Goal: Contribute content: Add original content to the website for others to see

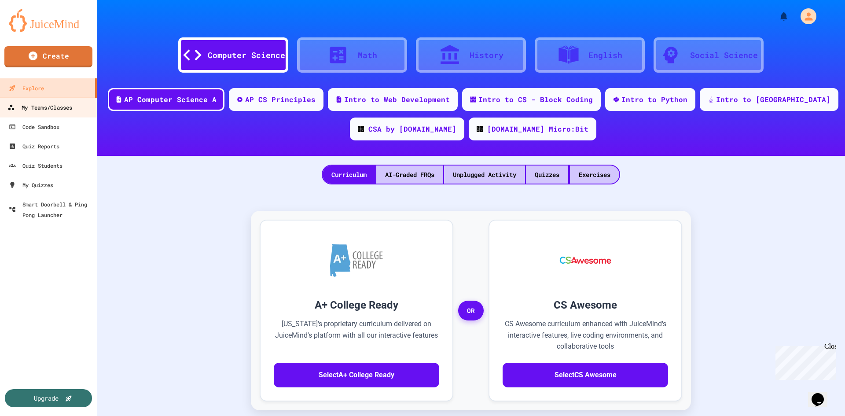
click at [50, 105] on div "My Teams/Classes" at bounding box center [39, 107] width 65 height 11
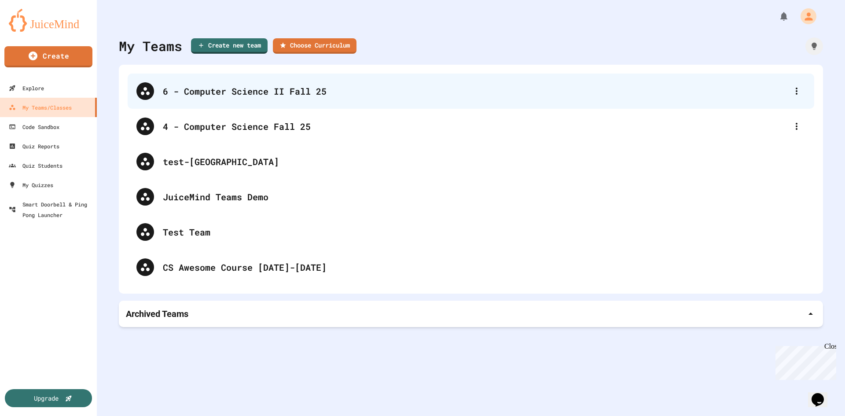
click at [268, 94] on div "6 - Computer Science II Fall 25" at bounding box center [475, 91] width 625 height 13
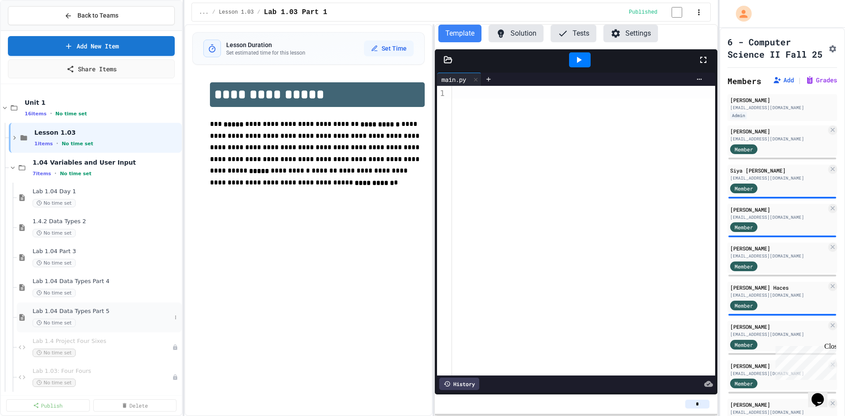
click at [119, 311] on span "Lab 1.04 Data Types Part 5" at bounding box center [102, 311] width 139 height 7
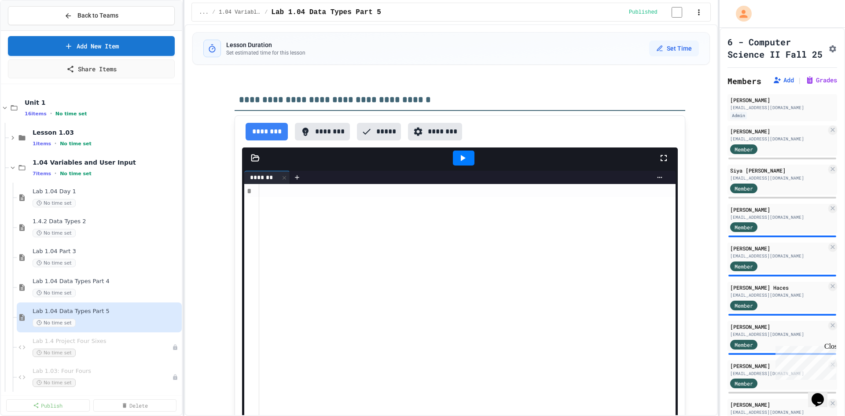
click at [323, 137] on button "********" at bounding box center [322, 132] width 55 height 18
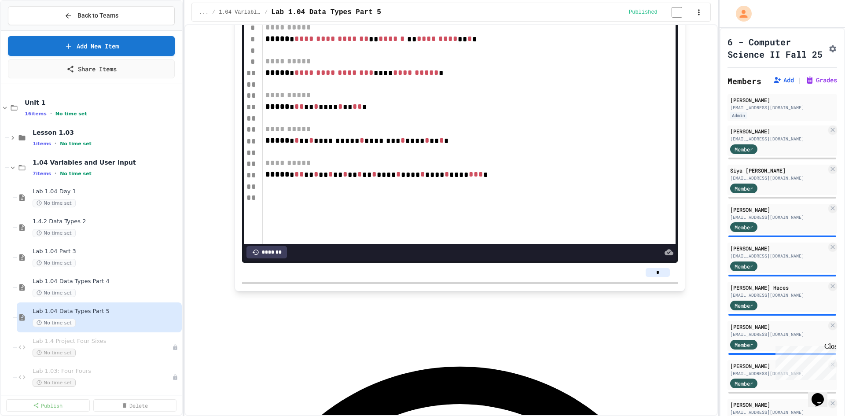
scroll to position [88, 0]
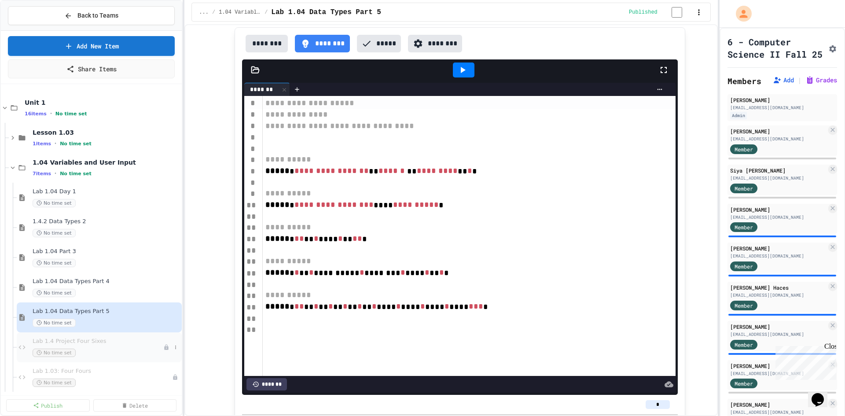
click at [120, 342] on span "Lab 1.4 Project Four Sixes" at bounding box center [98, 341] width 131 height 7
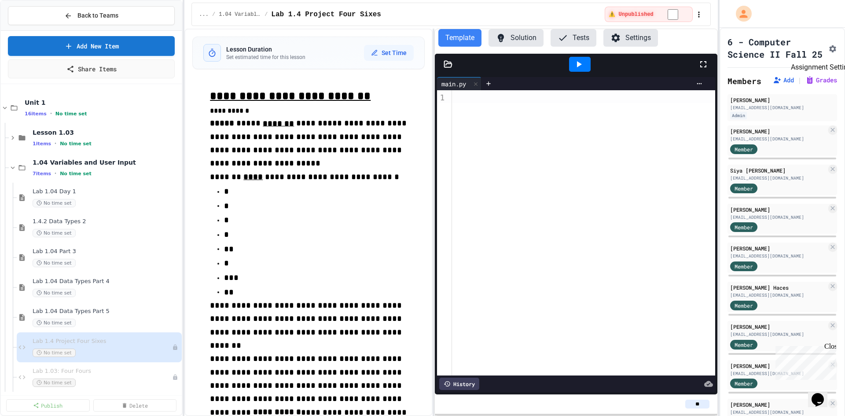
click at [829, 52] on icon "Assignment Settings" at bounding box center [832, 48] width 7 height 7
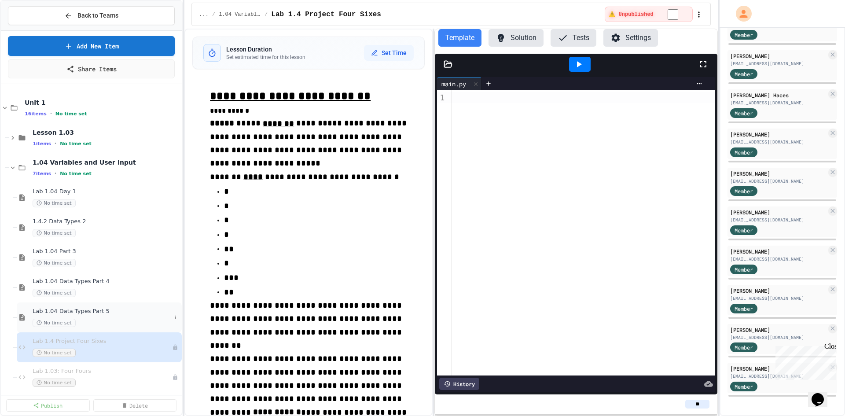
click at [118, 313] on span "Lab 1.04 Data Types Part 5" at bounding box center [102, 311] width 139 height 7
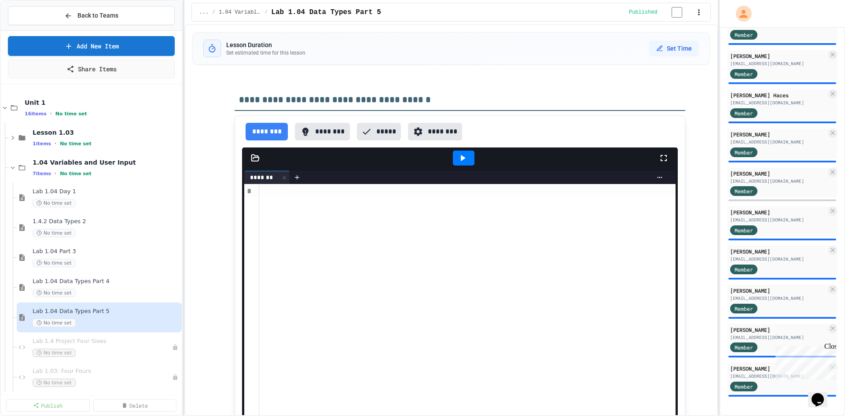
click at [313, 132] on button "********" at bounding box center [322, 132] width 55 height 18
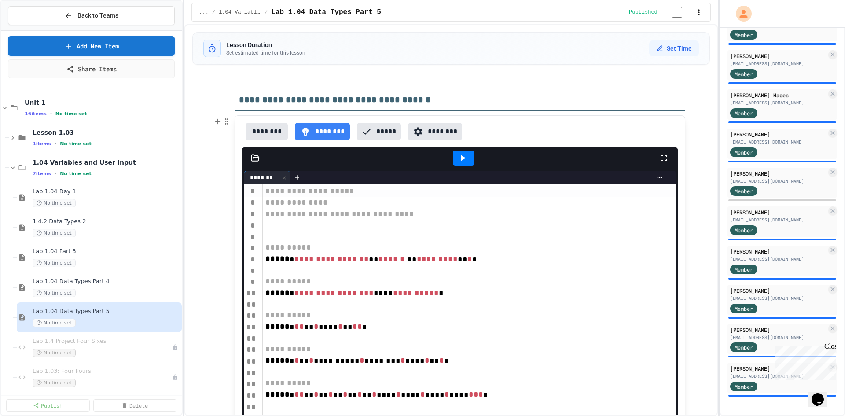
scroll to position [176, 0]
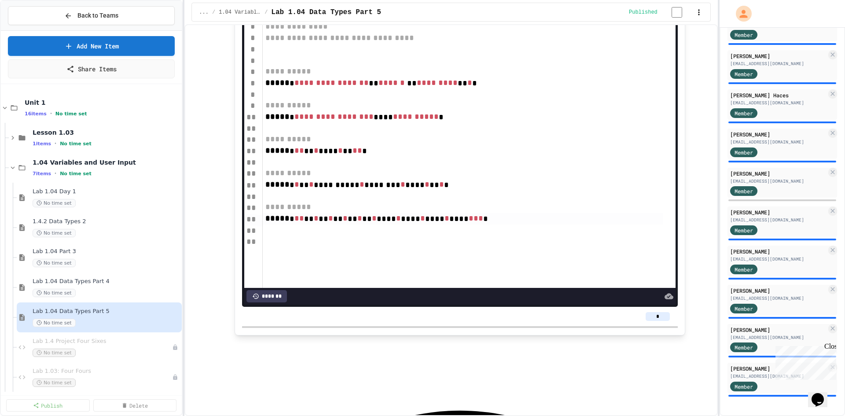
click at [343, 222] on span "*" at bounding box center [345, 218] width 5 height 8
click at [422, 217] on div "***** * ** ** * ** * ** * ** * ** * **** * **** * **** * **** *** *" at bounding box center [463, 218] width 400 height 11
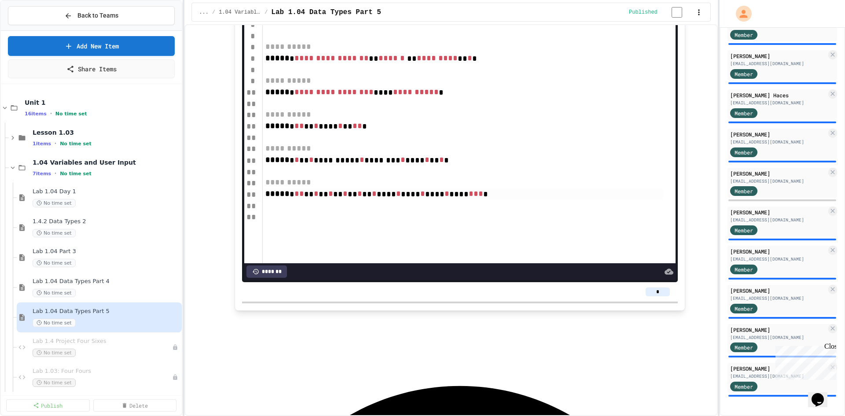
scroll to position [0, 0]
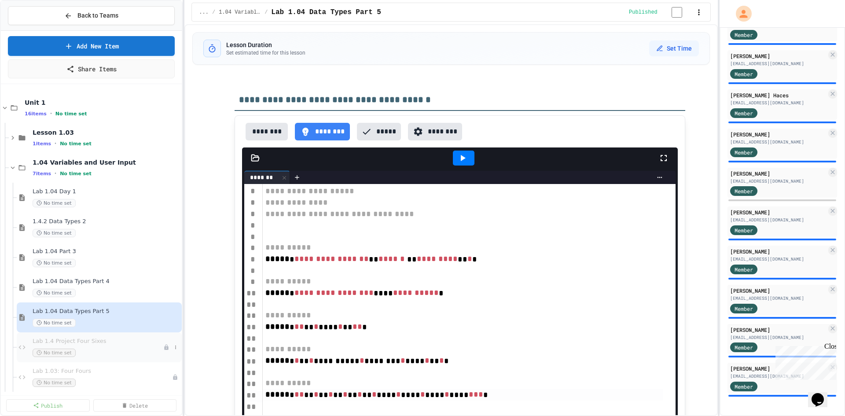
click at [116, 349] on div "No time set" at bounding box center [98, 353] width 131 height 8
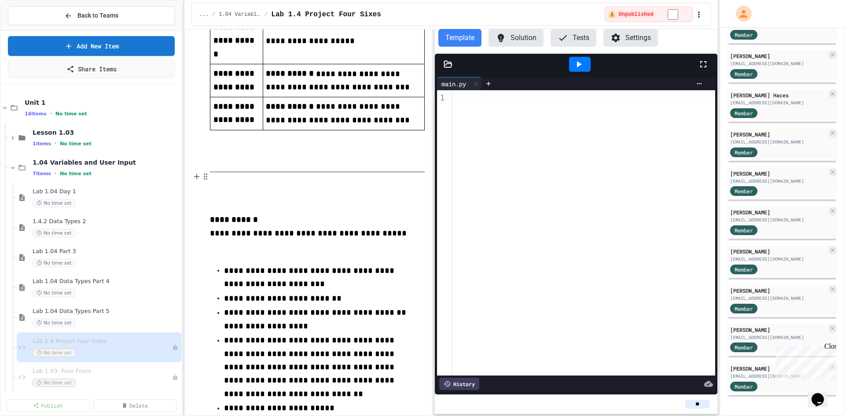
scroll to position [1150, 0]
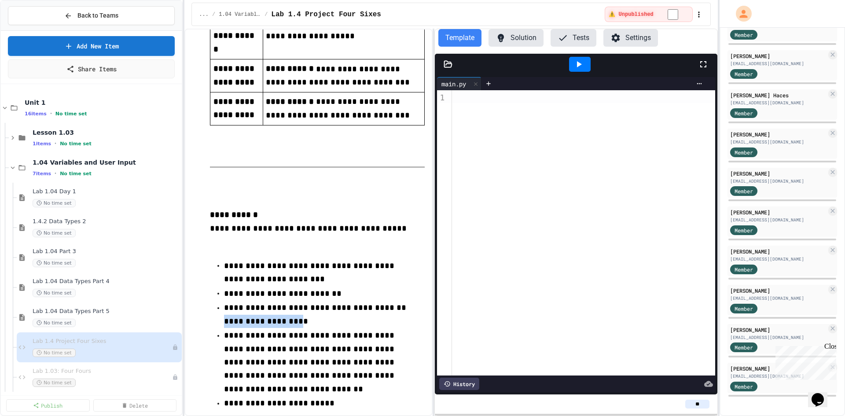
drag, startPoint x: 224, startPoint y: 267, endPoint x: 315, endPoint y: 271, distance: 91.2
click at [308, 317] on span "**********" at bounding box center [266, 321] width 84 height 8
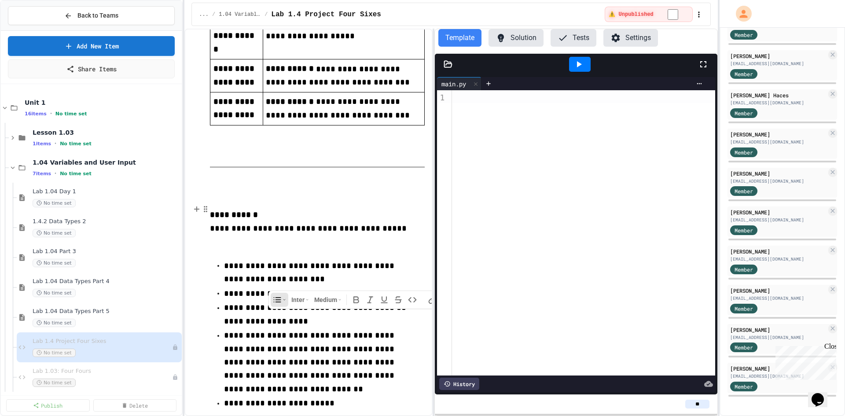
click at [318, 301] on p "**********" at bounding box center [317, 314] width 187 height 27
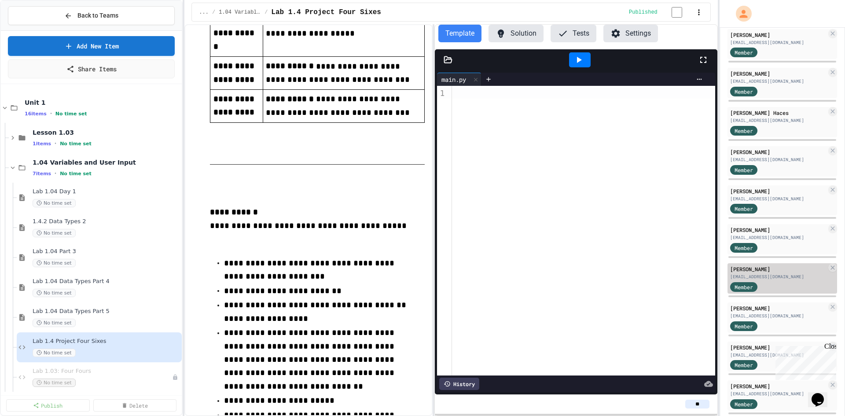
scroll to position [219, 0]
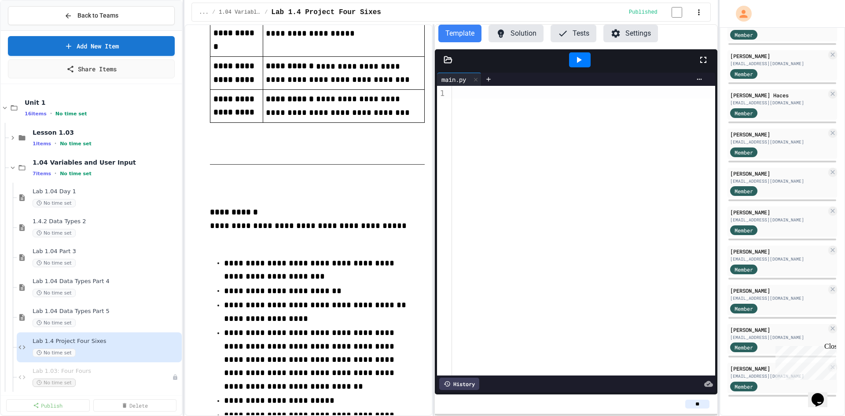
click at [832, 346] on div "Close" at bounding box center [830, 348] width 11 height 11
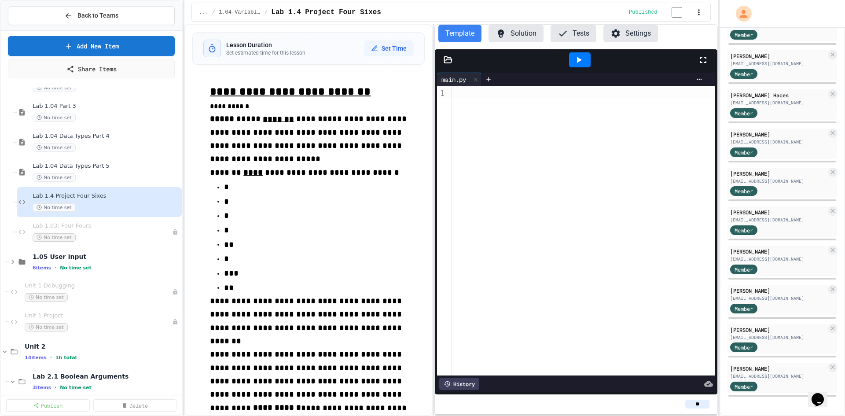
scroll to position [157, 0]
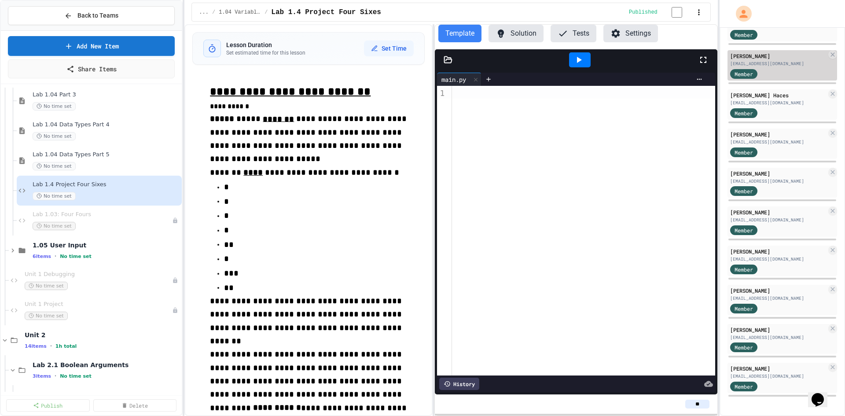
click at [776, 67] on div "[PERSON_NAME] [EMAIL_ADDRESS][DOMAIN_NAME] Member" at bounding box center [783, 65] width 110 height 30
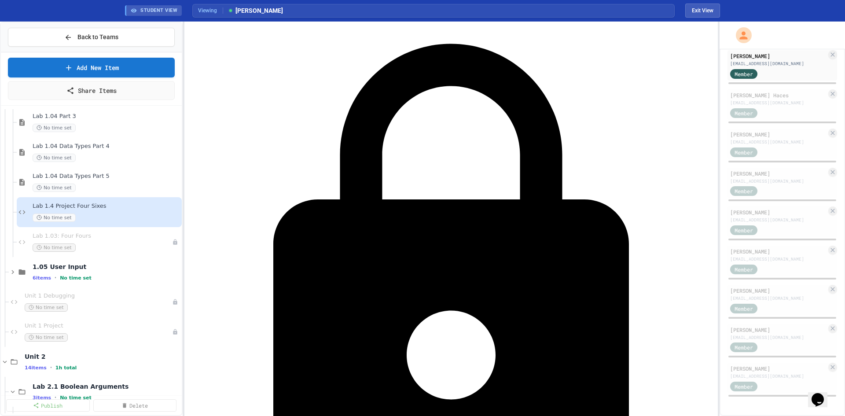
drag, startPoint x: 412, startPoint y: 210, endPoint x: 584, endPoint y: 218, distance: 172.8
click at [583, 218] on div "Get Student Work Access [DATE] Schedule a quick demo call to get immediate acce…" at bounding box center [451, 219] width 534 height 394
click at [582, 222] on div "Get Student Work Access [DATE] Schedule a quick demo call to get immediate acce…" at bounding box center [451, 219] width 534 height 394
drag, startPoint x: 555, startPoint y: 221, endPoint x: 355, endPoint y: 225, distance: 199.5
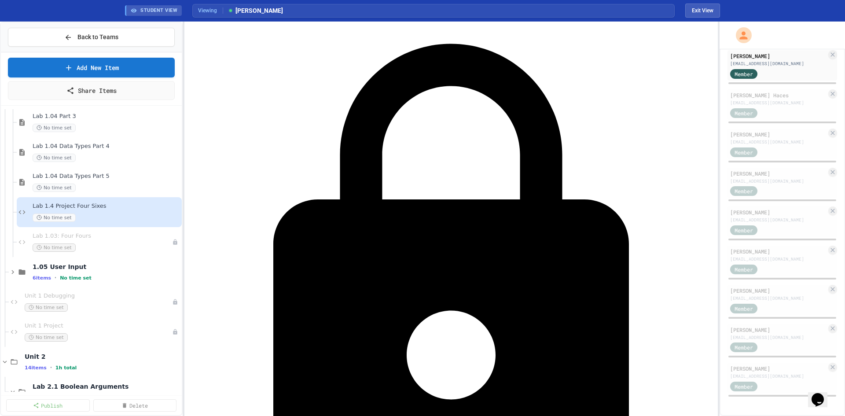
drag, startPoint x: 512, startPoint y: 246, endPoint x: 406, endPoint y: 203, distance: 114.1
click at [635, 228] on div "Get Student Work Access [DATE] Schedule a quick demo call to get immediate acce…" at bounding box center [451, 219] width 534 height 394
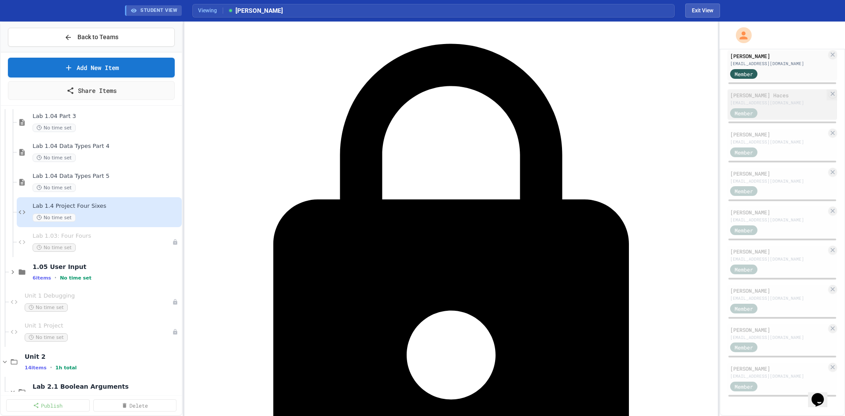
click at [786, 106] on div "[EMAIL_ADDRESS][DOMAIN_NAME]" at bounding box center [778, 103] width 96 height 7
click at [807, 187] on div "[PERSON_NAME] [EMAIL_ADDRESS][DOMAIN_NAME] Admin [PERSON_NAME] [EMAIL_ADDRESS][…" at bounding box center [783, 150] width 110 height 496
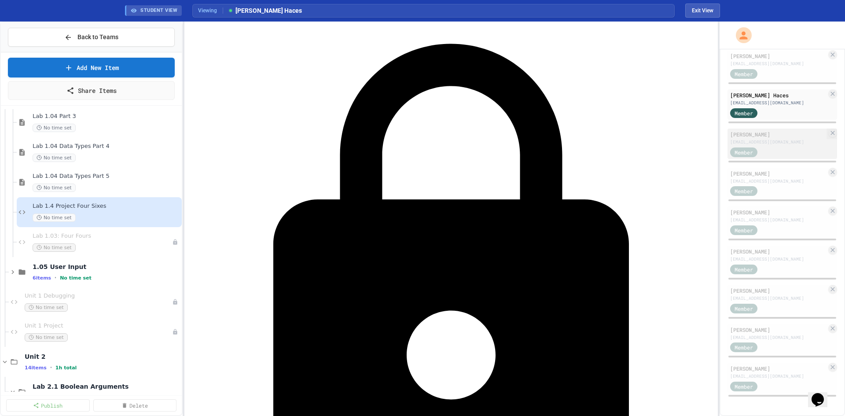
click at [774, 159] on div "[PERSON_NAME] [EMAIL_ADDRESS][DOMAIN_NAME] Member" at bounding box center [783, 144] width 110 height 30
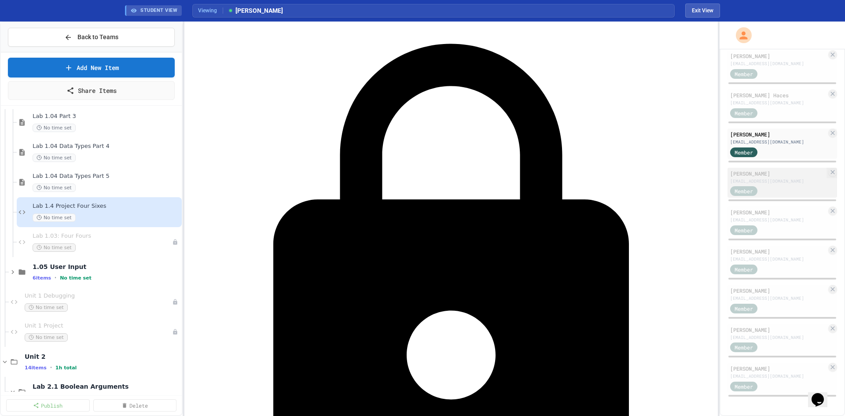
click at [785, 184] on div "[EMAIL_ADDRESS][DOMAIN_NAME]" at bounding box center [778, 181] width 96 height 7
click at [781, 223] on div "[EMAIL_ADDRESS][DOMAIN_NAME]" at bounding box center [778, 220] width 96 height 7
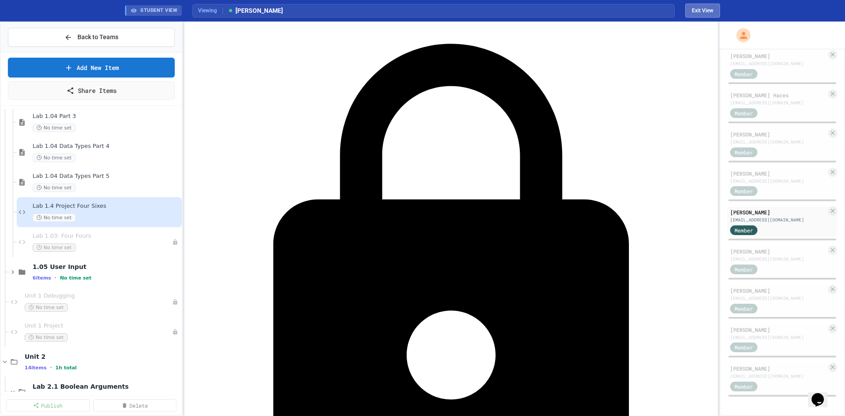
click at [700, 11] on button "Exit View" at bounding box center [703, 11] width 35 height 14
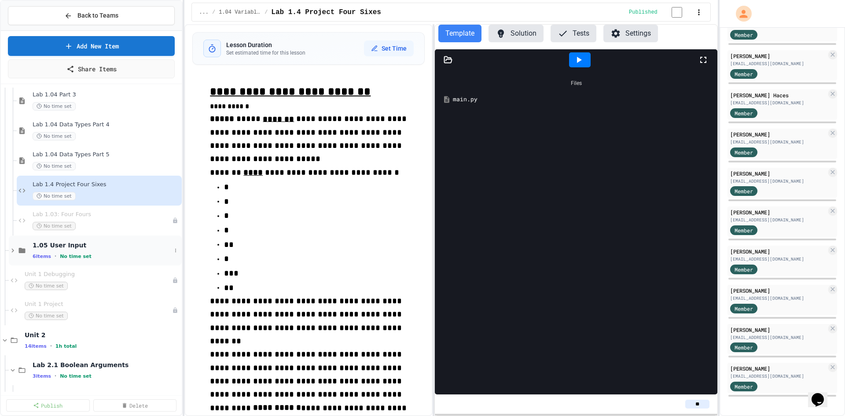
click at [68, 251] on div "1.05 User Input 6 items • No time set" at bounding box center [102, 250] width 139 height 18
click at [92, 284] on div "No time set" at bounding box center [98, 286] width 131 height 8
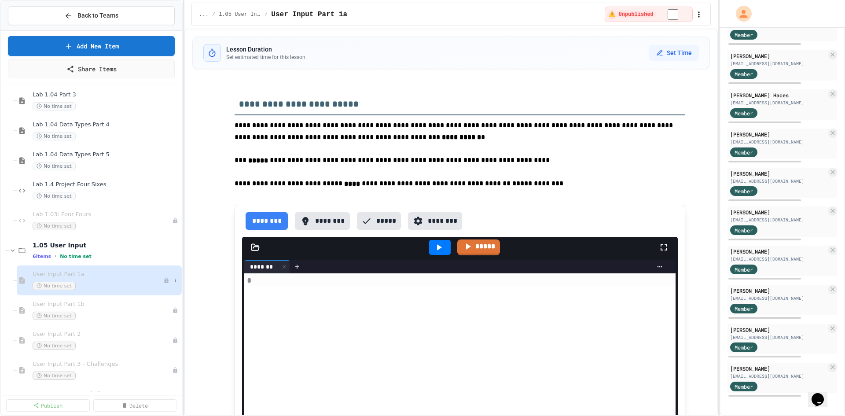
click at [92, 294] on div "User Input Part 1a No time set" at bounding box center [99, 280] width 165 height 30
click at [111, 311] on div "User Input Part 1b No time set" at bounding box center [98, 310] width 131 height 19
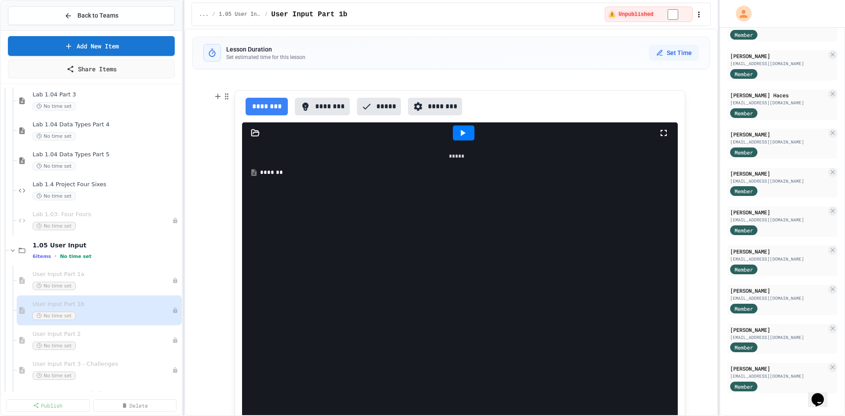
click at [416, 260] on div "***** *******" at bounding box center [460, 301] width 436 height 314
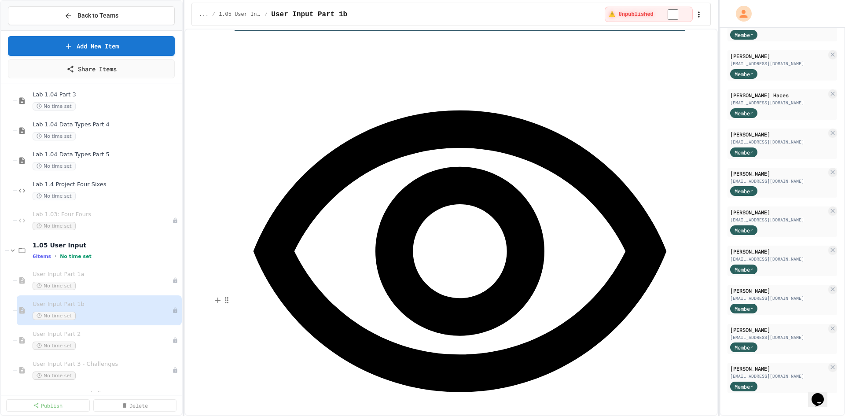
scroll to position [518, 0]
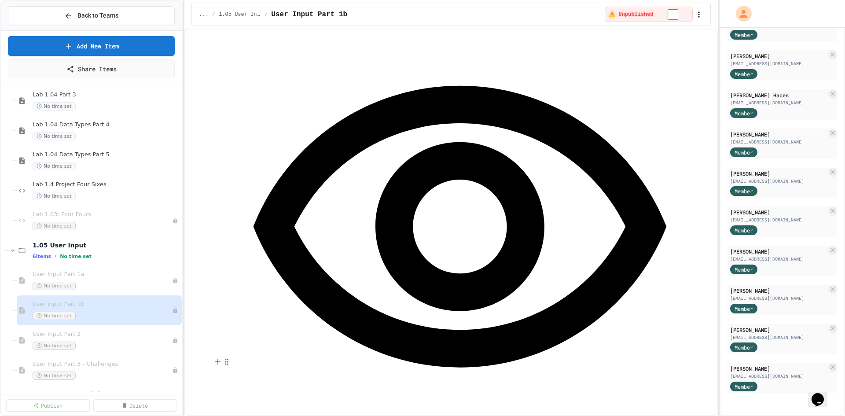
scroll to position [641, 0]
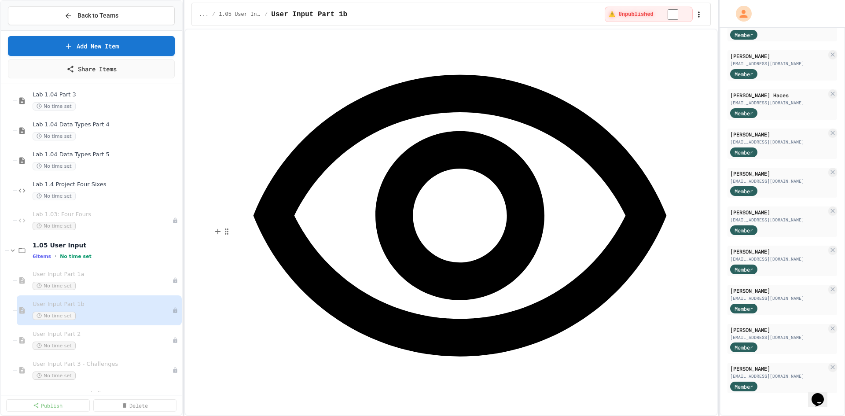
scroll to position [518, 0]
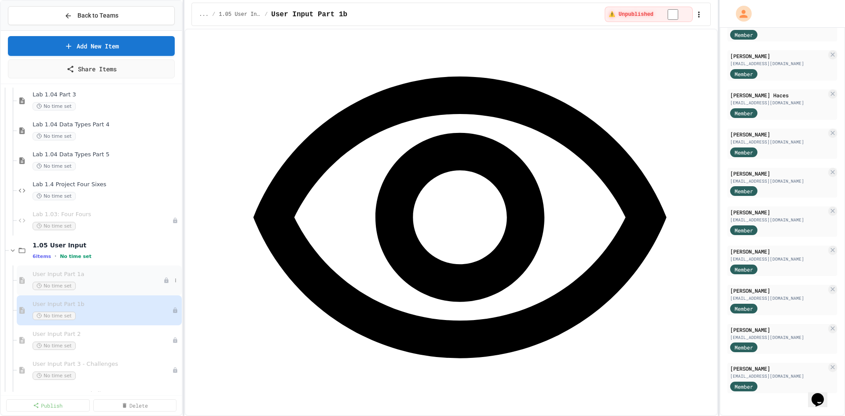
click at [69, 278] on span "User Input Part 1a" at bounding box center [98, 274] width 131 height 7
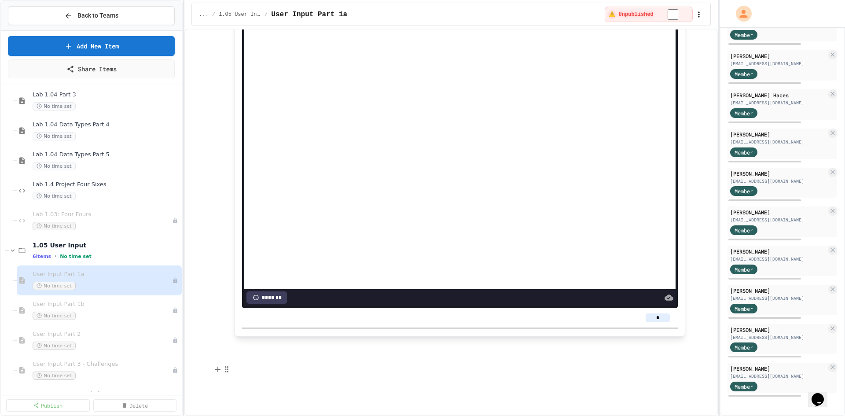
scroll to position [484, 0]
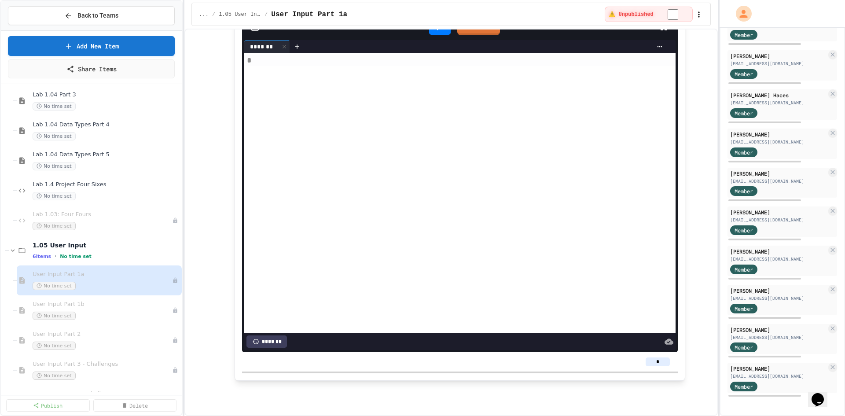
scroll to position [440, 0]
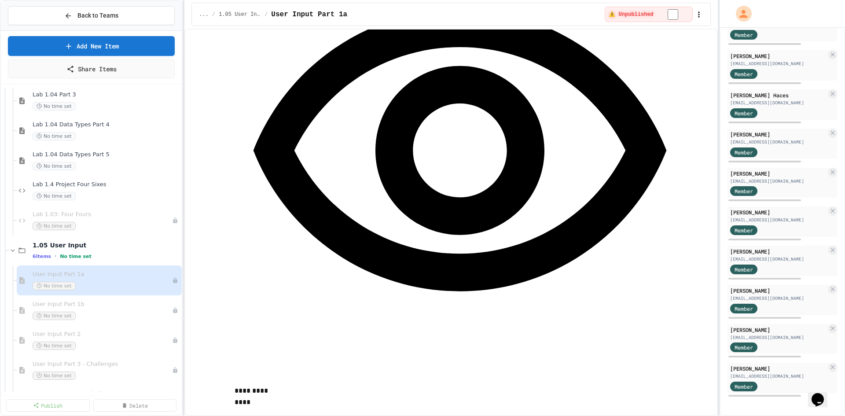
scroll to position [1232, 0]
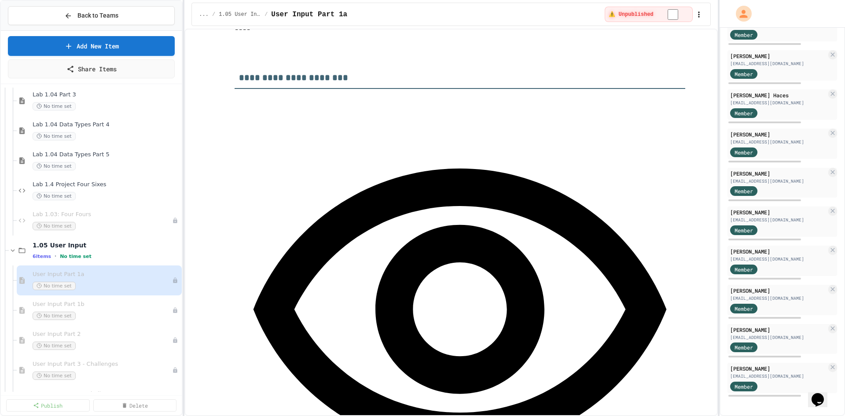
scroll to position [1720, 0]
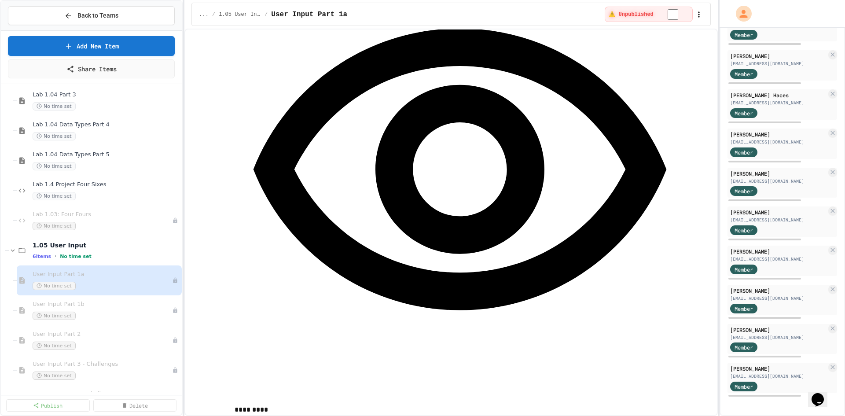
scroll to position [962, 0]
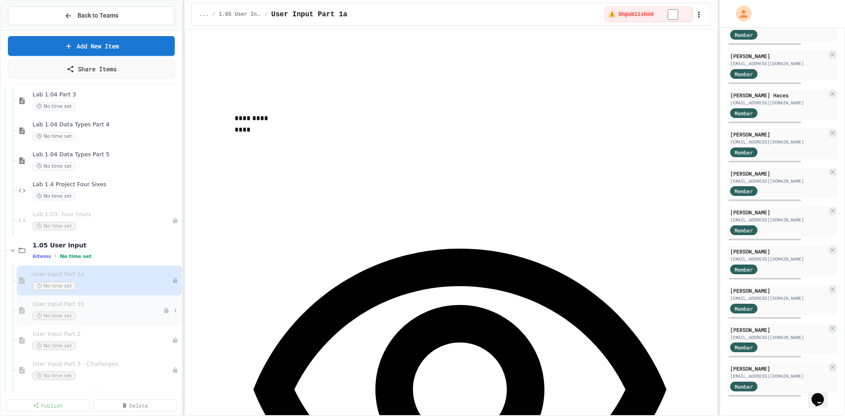
click at [114, 304] on span "User Input Part 1b" at bounding box center [98, 304] width 131 height 7
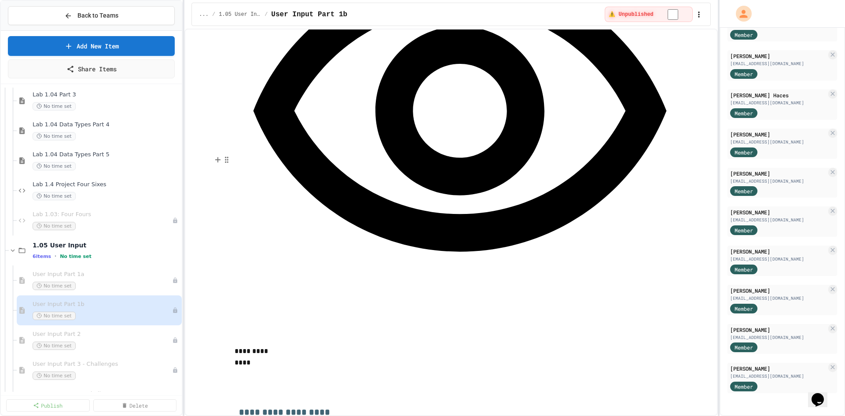
scroll to position [405, 0]
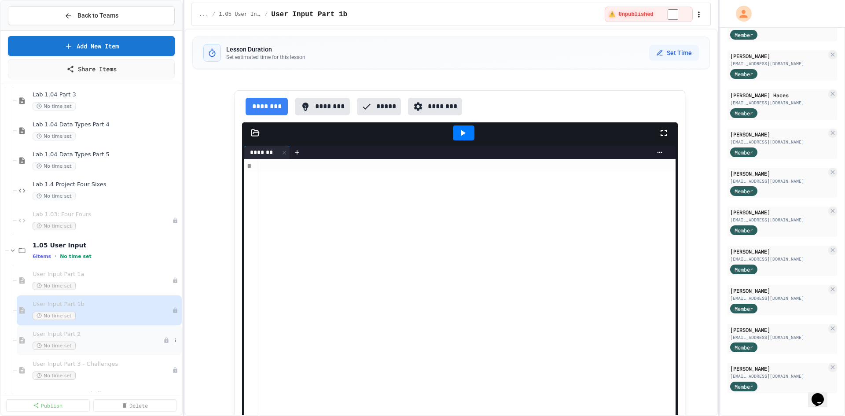
click at [50, 342] on span "No time set" at bounding box center [54, 346] width 43 height 8
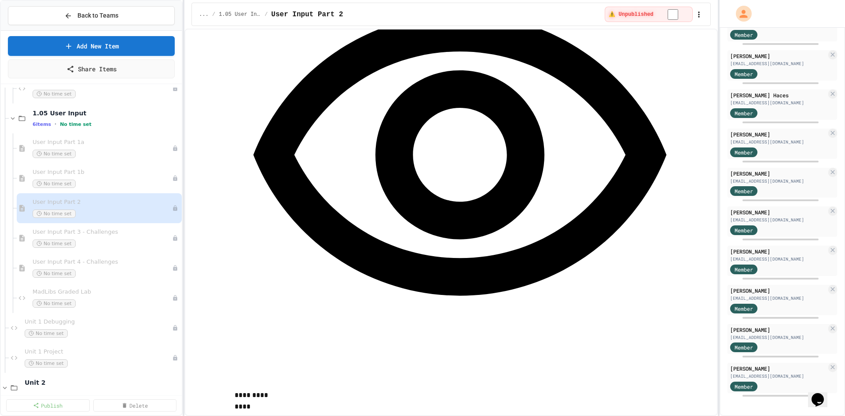
scroll to position [245, 0]
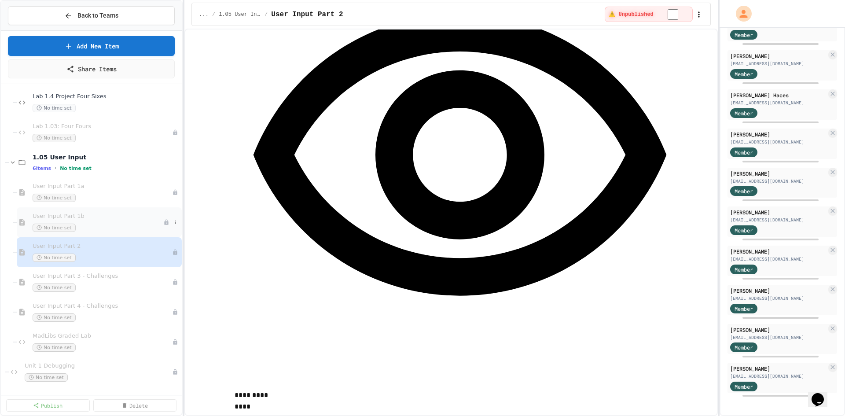
click at [88, 209] on div "User Input Part 1b No time set" at bounding box center [99, 222] width 165 height 30
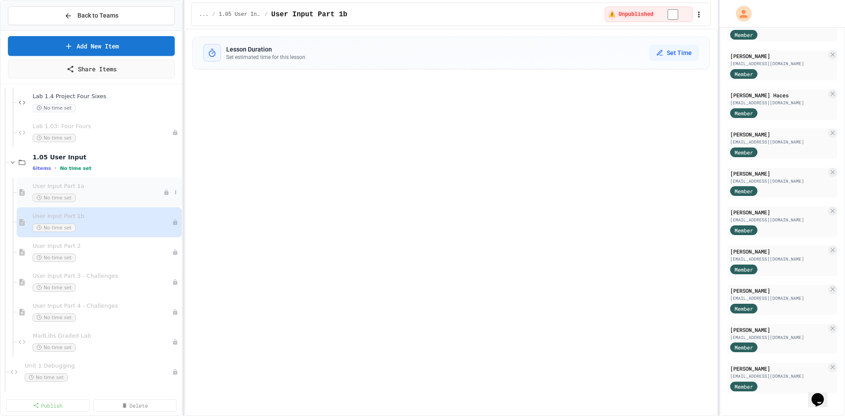
click at [91, 197] on div "No time set" at bounding box center [98, 198] width 131 height 8
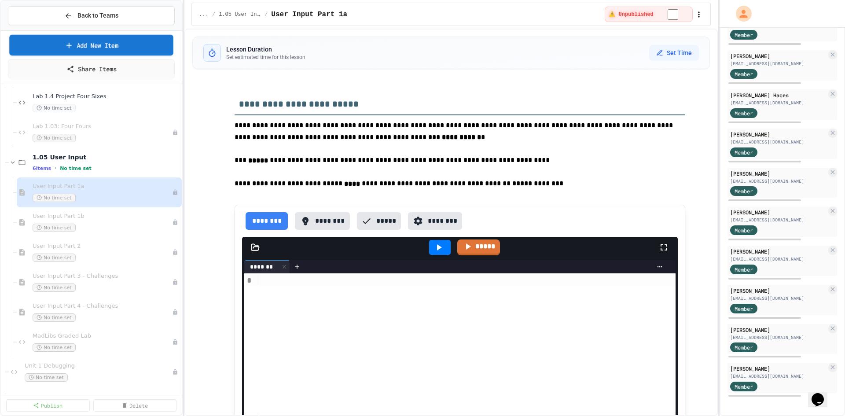
click at [72, 46] on link "Add New Item" at bounding box center [91, 45] width 164 height 21
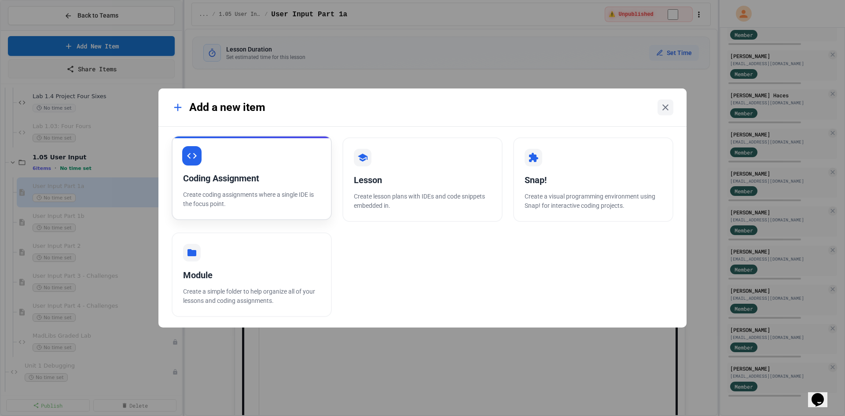
click at [262, 201] on p "Create coding assignments where a single IDE is the focus point." at bounding box center [251, 199] width 137 height 18
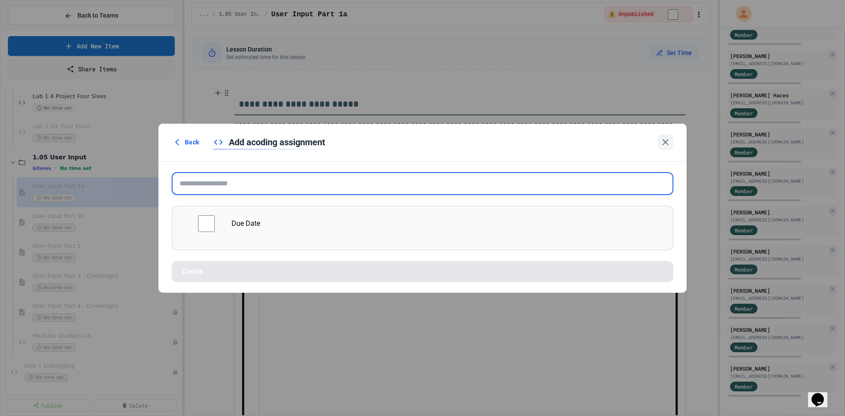
click at [296, 187] on input "text" at bounding box center [423, 183] width 502 height 23
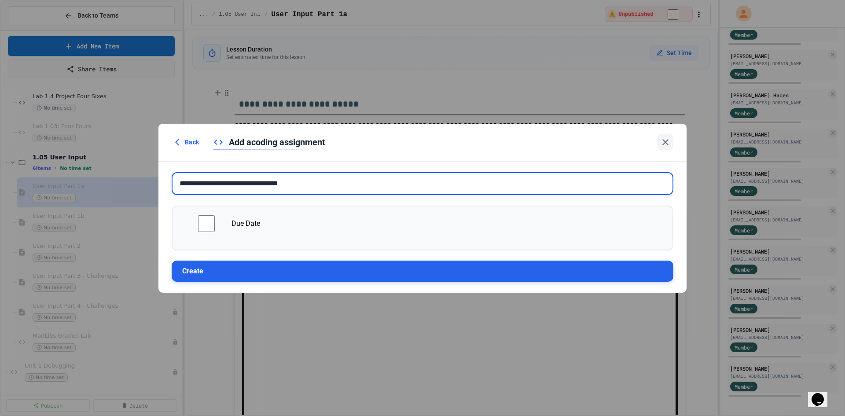
type input "**********"
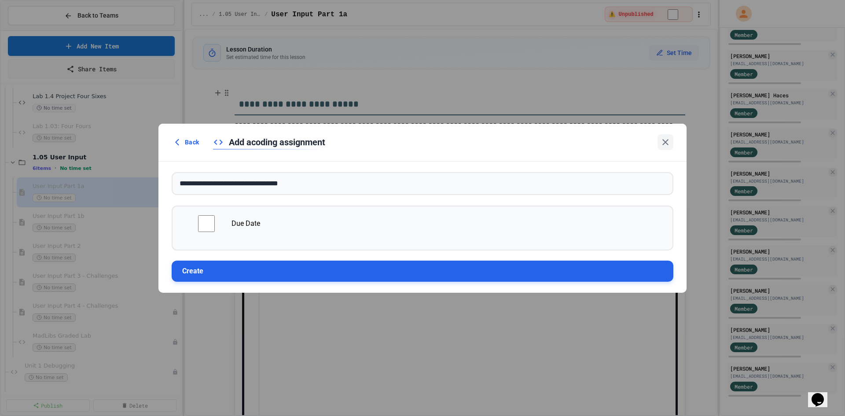
click at [352, 274] on button "Create" at bounding box center [423, 271] width 502 height 21
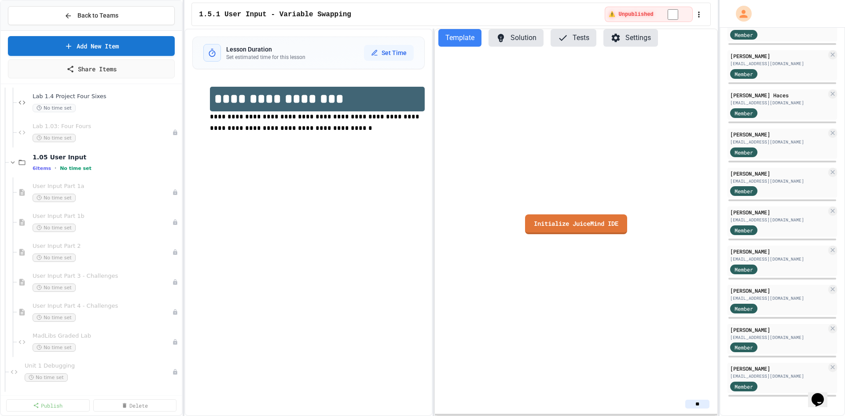
click at [280, 117] on span "**********" at bounding box center [315, 123] width 211 height 18
click at [552, 222] on link "Initialize JuiceMind IDE" at bounding box center [576, 225] width 100 height 20
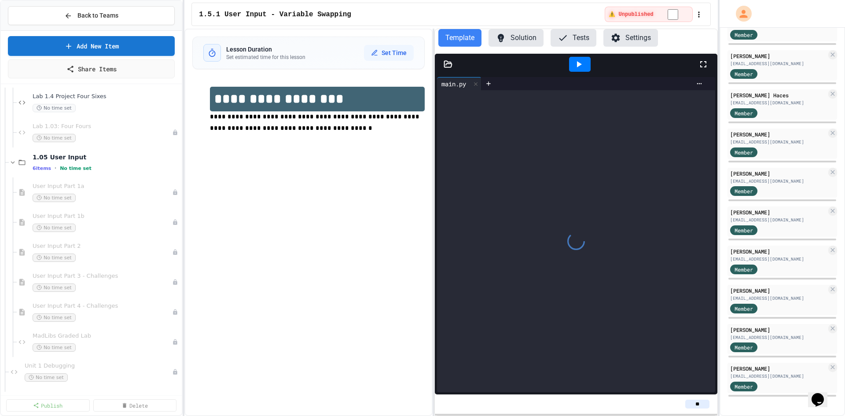
click at [306, 127] on p "**********" at bounding box center [317, 122] width 215 height 23
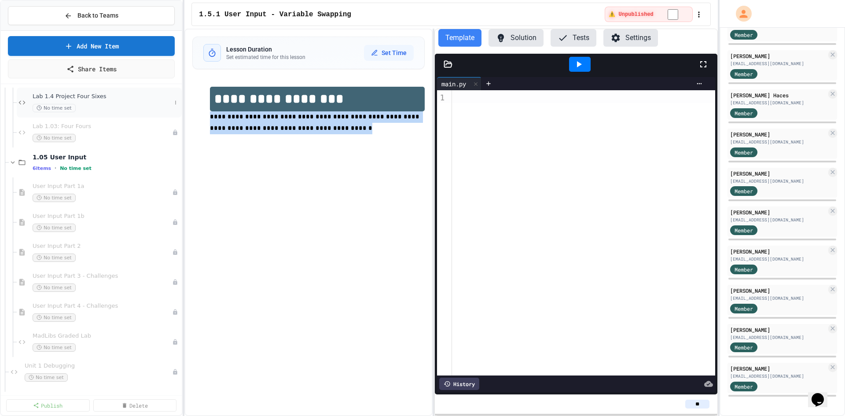
drag, startPoint x: 310, startPoint y: 133, endPoint x: 173, endPoint y: 117, distance: 137.9
click at [173, 117] on div "**********" at bounding box center [422, 208] width 845 height 416
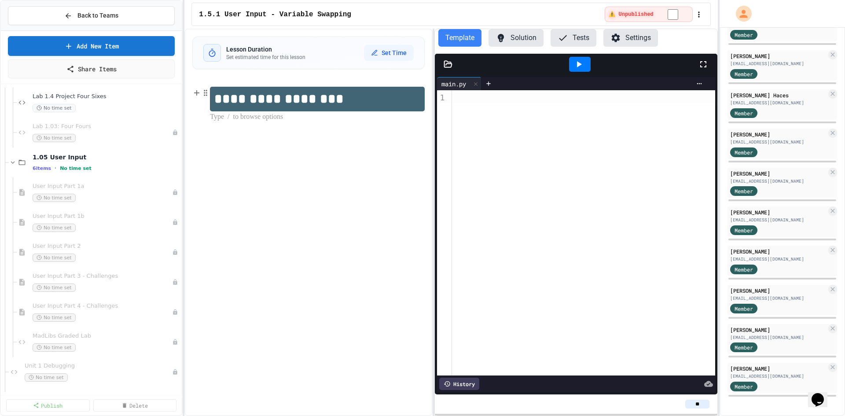
click at [354, 105] on h1 "**********" at bounding box center [317, 99] width 215 height 25
drag, startPoint x: 351, startPoint y: 100, endPoint x: 208, endPoint y: 102, distance: 142.7
click at [208, 102] on div "**********" at bounding box center [308, 110] width 232 height 65
click at [296, 146] on div "**********" at bounding box center [308, 222] width 248 height 387
click at [294, 129] on p at bounding box center [317, 128] width 215 height 11
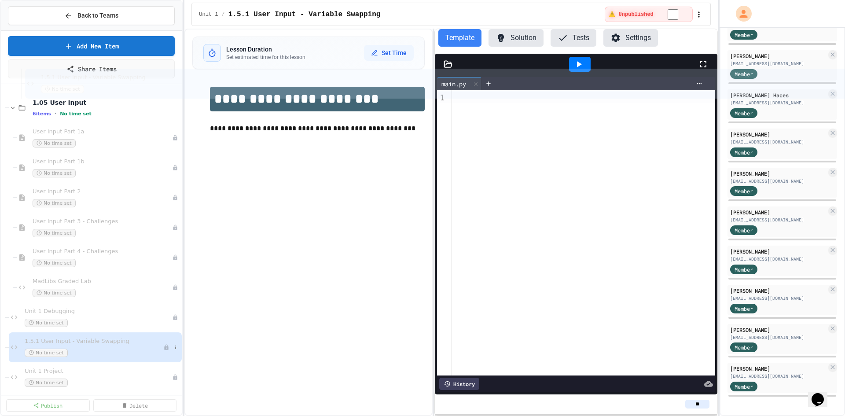
scroll to position [274, 0]
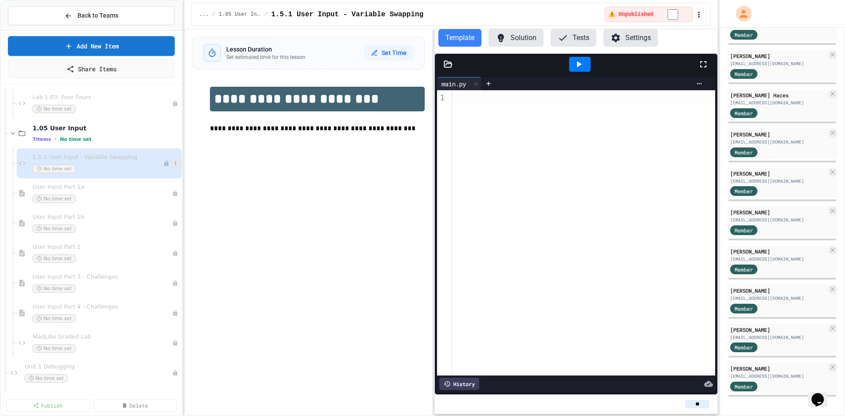
click at [173, 165] on button at bounding box center [175, 163] width 9 height 9
click at [81, 162] on div at bounding box center [422, 208] width 845 height 416
click at [74, 19] on div "Back to Teams" at bounding box center [91, 15] width 54 height 9
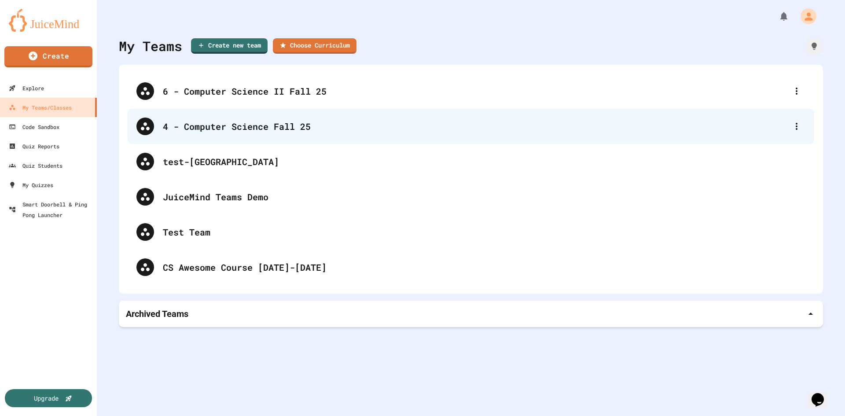
click at [203, 133] on div "4 - Computer Science Fall 25" at bounding box center [471, 126] width 687 height 35
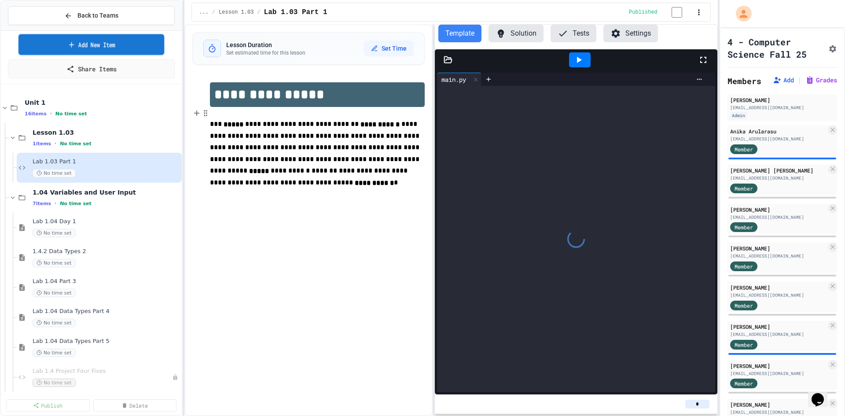
click at [114, 41] on link "Add New Item" at bounding box center [91, 44] width 146 height 21
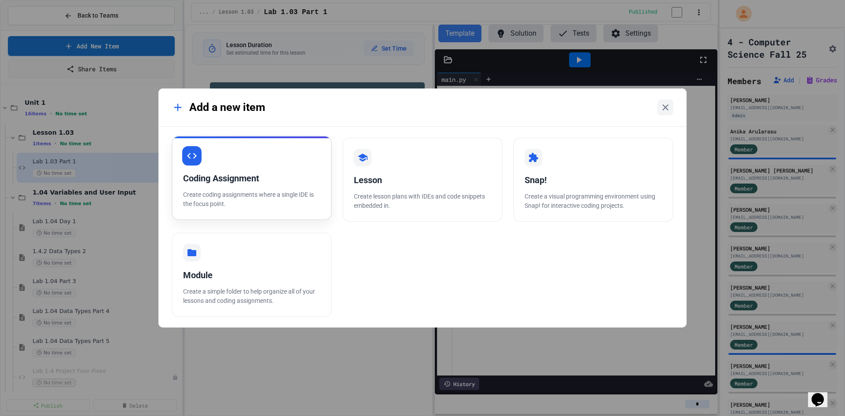
click at [214, 163] on div "Coding Assignment Create coding assignments where a single IDE is the focus poi…" at bounding box center [252, 178] width 160 height 85
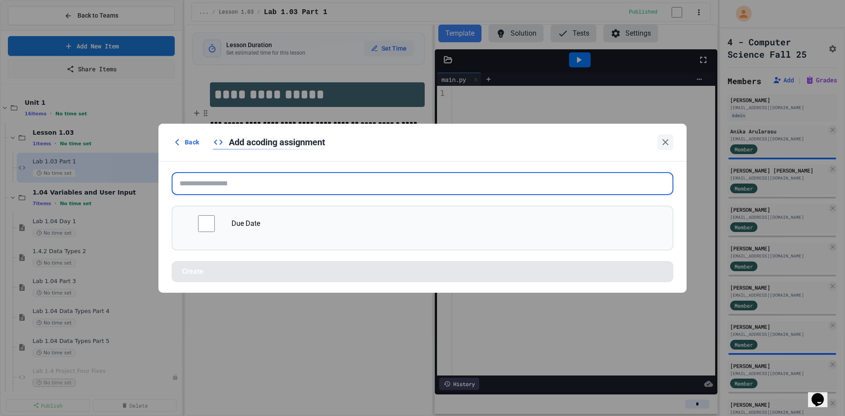
click at [252, 173] on input "text" at bounding box center [423, 183] width 502 height 23
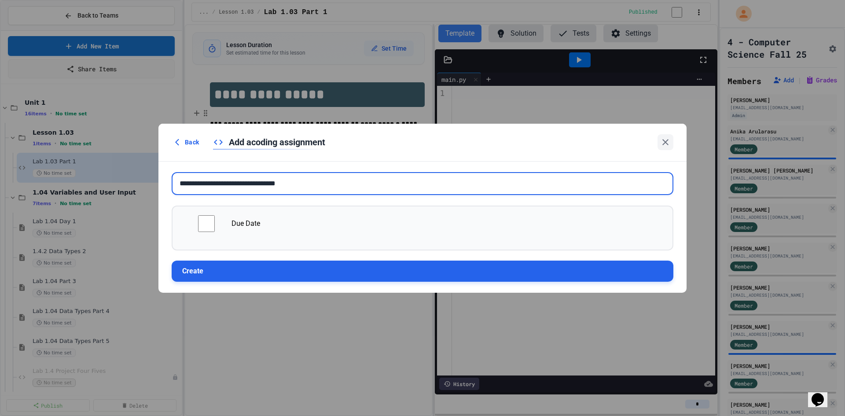
type input "**********"
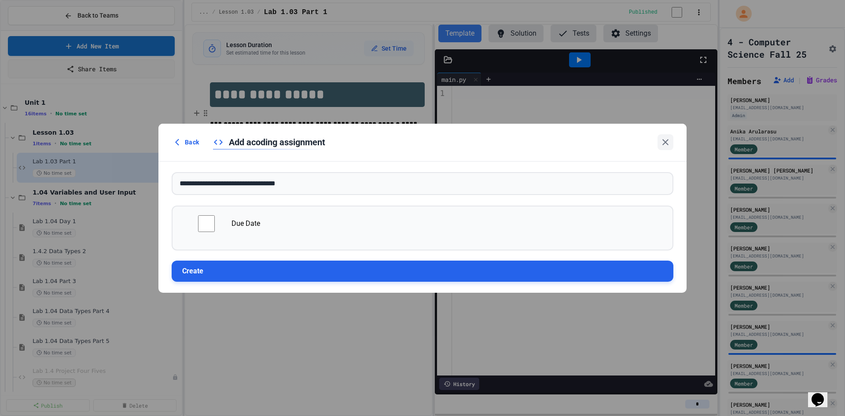
click at [264, 274] on button "Create" at bounding box center [423, 271] width 502 height 21
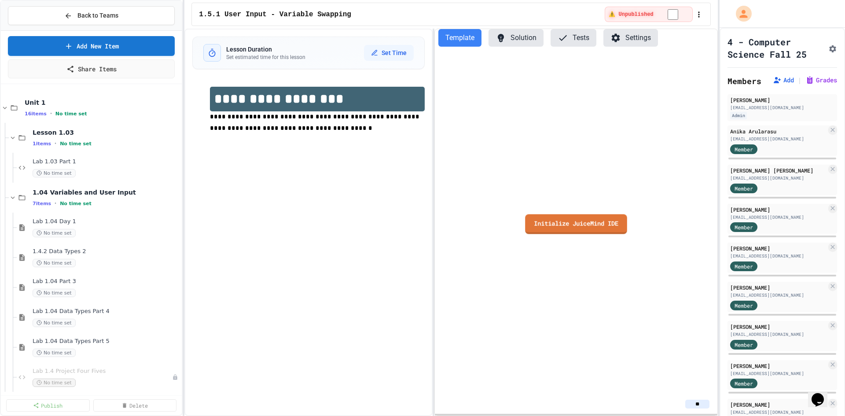
click at [565, 225] on link "Initialize JuiceMind IDE" at bounding box center [576, 224] width 102 height 20
drag, startPoint x: 302, startPoint y: 146, endPoint x: 347, endPoint y: 192, distance: 64.1
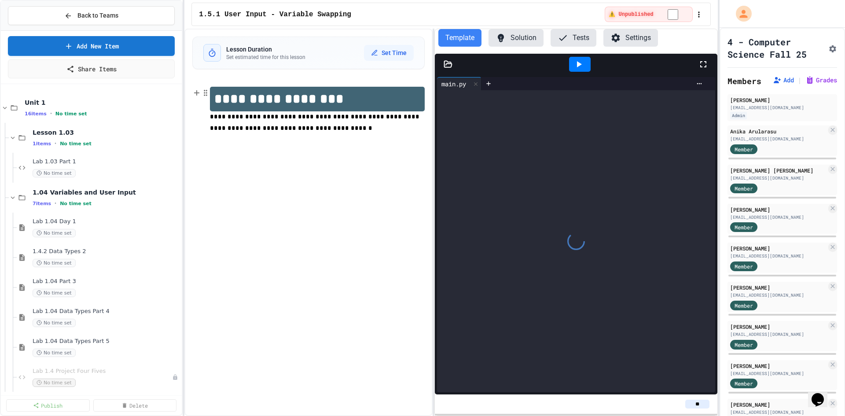
click at [358, 103] on h1 "**********" at bounding box center [317, 99] width 215 height 25
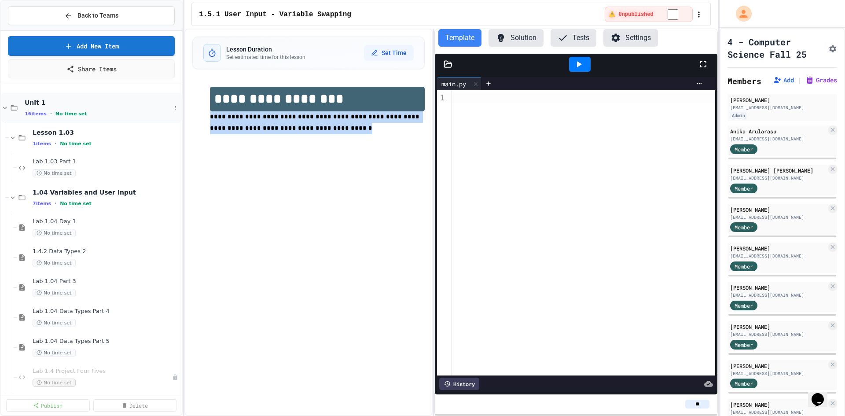
drag, startPoint x: 321, startPoint y: 131, endPoint x: 165, endPoint y: 114, distance: 157.2
click at [165, 114] on div "**********" at bounding box center [422, 208] width 845 height 416
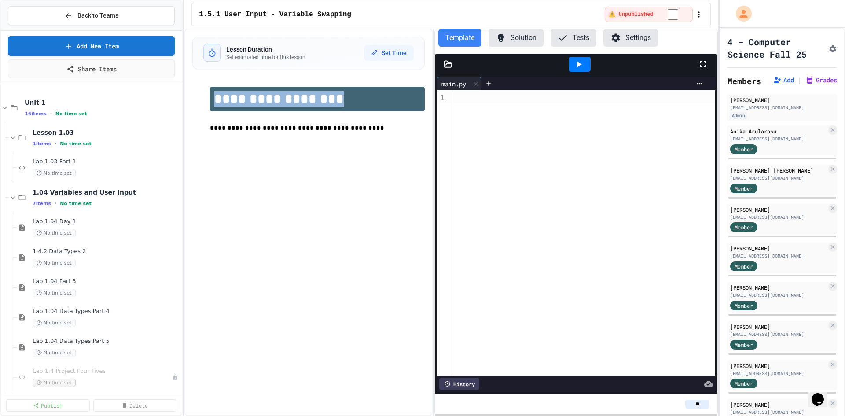
drag, startPoint x: 362, startPoint y: 108, endPoint x: 186, endPoint y: 88, distance: 177.3
click at [185, 88] on div "**********" at bounding box center [308, 222] width 248 height 387
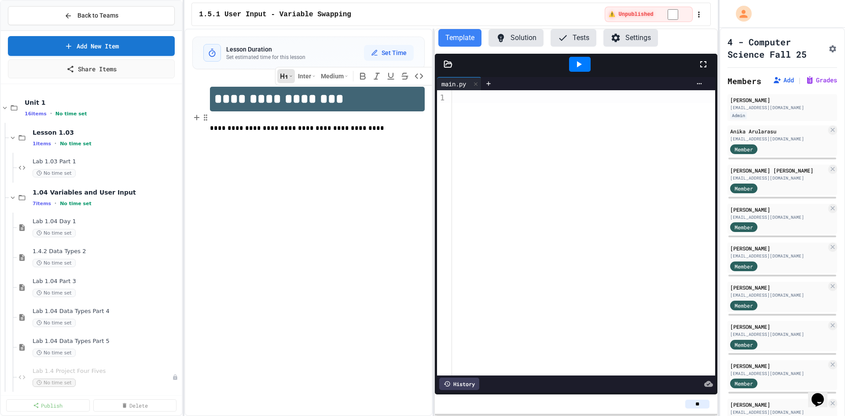
click at [350, 111] on p at bounding box center [317, 116] width 215 height 11
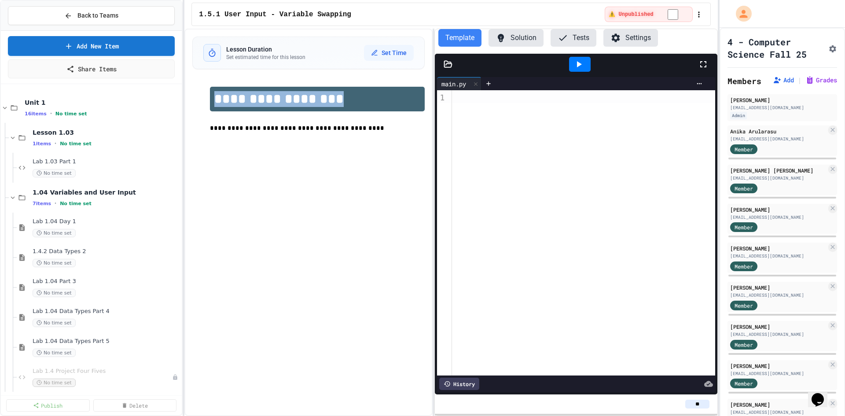
drag, startPoint x: 345, startPoint y: 100, endPoint x: 211, endPoint y: 96, distance: 134.4
click at [211, 96] on h1 "**********" at bounding box center [317, 99] width 215 height 25
click at [67, 15] on icon at bounding box center [68, 16] width 8 height 8
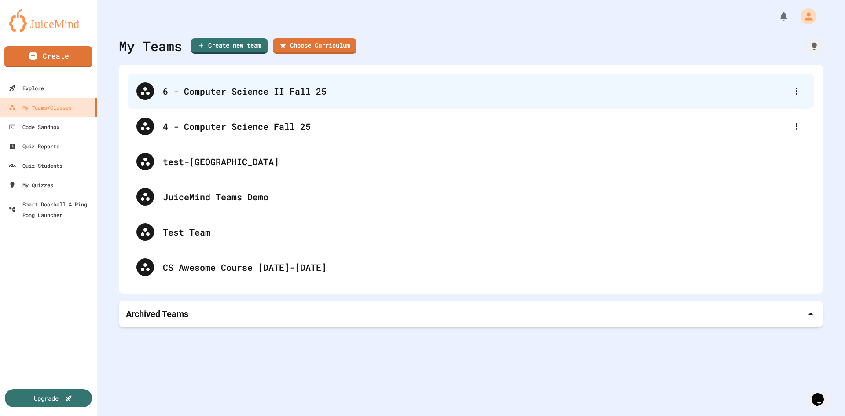
click at [225, 88] on div "6 - Computer Science II Fall 25" at bounding box center [475, 91] width 625 height 13
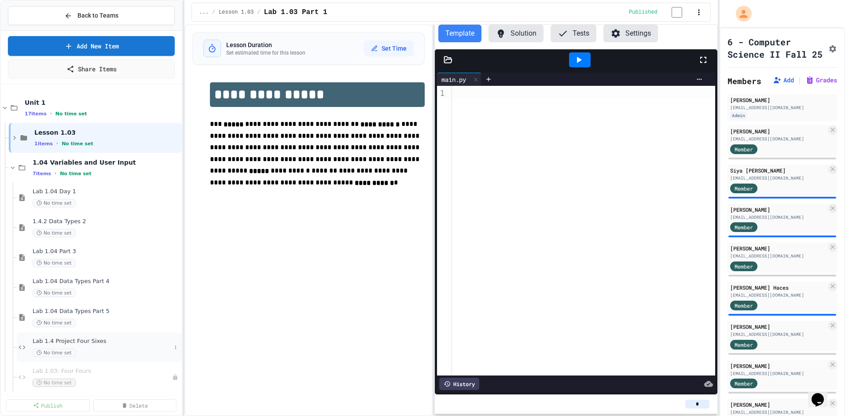
click at [92, 347] on div "Lab 1.4 Project Four Sixes No time set" at bounding box center [102, 347] width 139 height 19
